Goal: Task Accomplishment & Management: Use online tool/utility

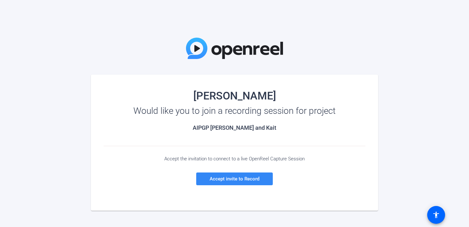
click at [258, 183] on span at bounding box center [234, 178] width 77 height 15
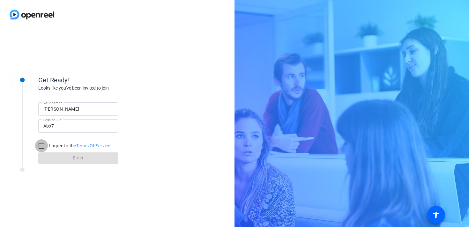
click at [38, 147] on input "I agree to the Terms Of Service" at bounding box center [41, 146] width 13 height 13
checkbox input "true"
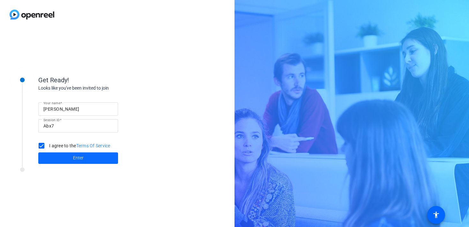
click at [56, 154] on span at bounding box center [78, 158] width 80 height 15
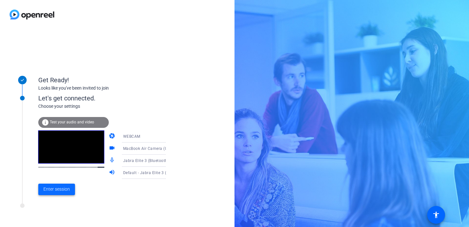
click at [54, 185] on span at bounding box center [56, 189] width 37 height 15
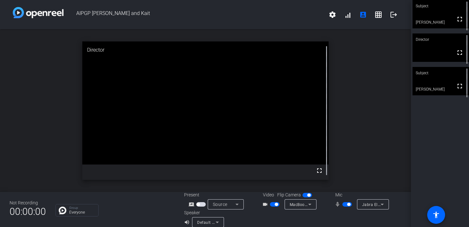
scroll to position [7, 0]
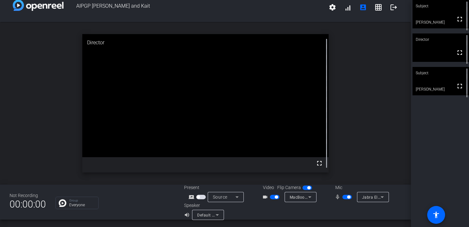
click at [346, 199] on span "button" at bounding box center [348, 197] width 10 height 4
click at [347, 199] on span "button" at bounding box center [348, 197] width 10 height 4
